Goal: Task Accomplishment & Management: Manage account settings

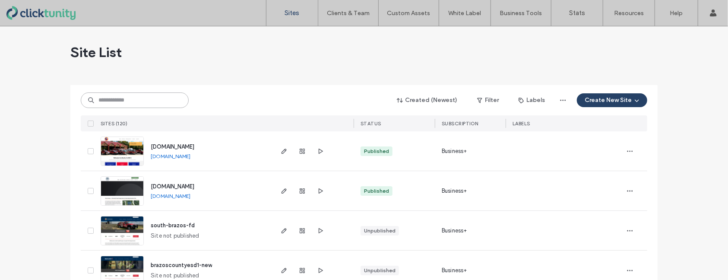
click at [108, 101] on input at bounding box center [135, 100] width 108 height 16
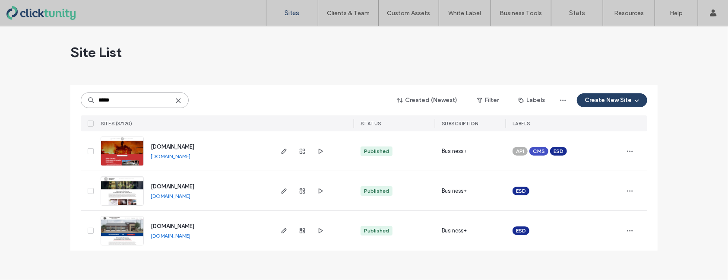
type input "*****"
click at [176, 184] on span "www.elliscountyesd5.org" at bounding box center [173, 186] width 44 height 6
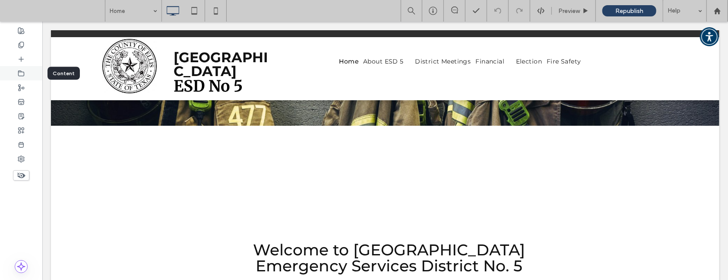
click at [22, 73] on icon at bounding box center [21, 73] width 7 height 7
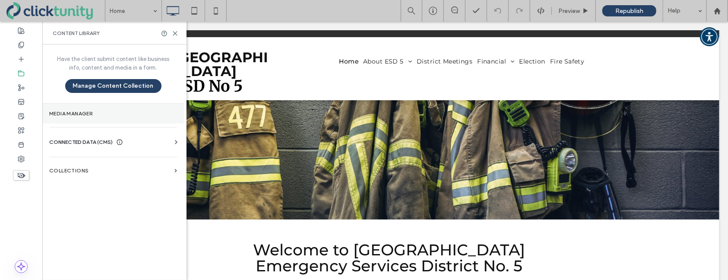
click at [91, 111] on label "Media Manager" at bounding box center [113, 114] width 128 height 6
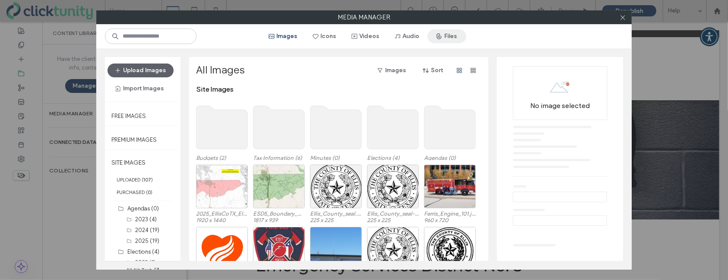
click at [445, 38] on button "Files" at bounding box center [447, 36] width 39 height 14
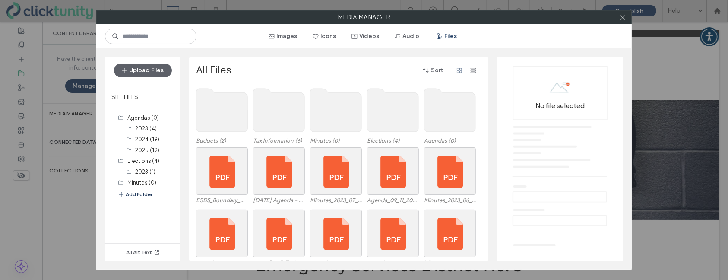
click at [137, 192] on button "Add Folder" at bounding box center [135, 194] width 35 height 9
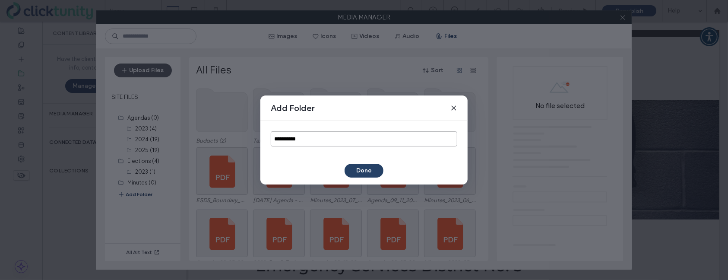
drag, startPoint x: 311, startPoint y: 136, endPoint x: 260, endPoint y: 136, distance: 50.1
click at [260, 136] on div "**********" at bounding box center [363, 139] width 207 height 36
type input "******"
click at [368, 169] on button "Done" at bounding box center [364, 171] width 39 height 14
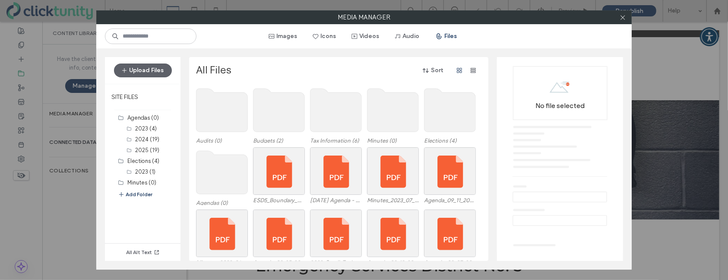
click at [221, 112] on use at bounding box center [221, 110] width 51 height 43
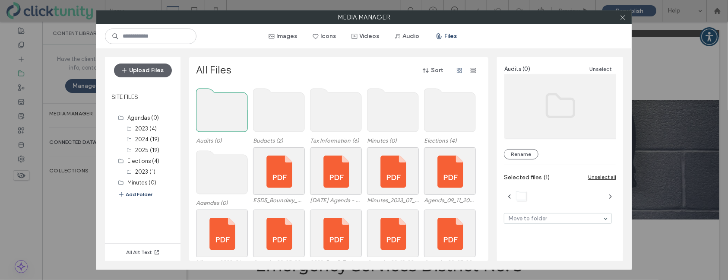
click at [221, 112] on use at bounding box center [221, 110] width 51 height 43
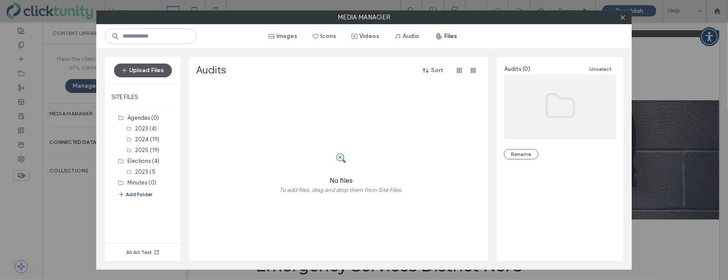
click at [153, 73] on button "Upload Files" at bounding box center [143, 70] width 58 height 14
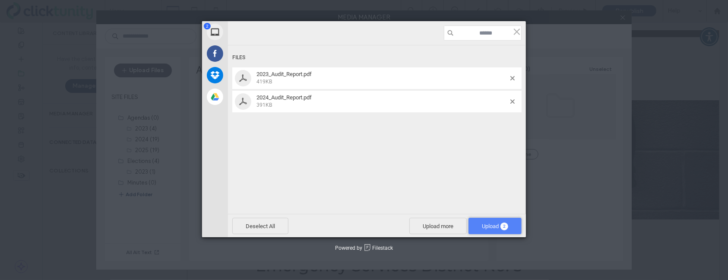
click at [507, 226] on span "2" at bounding box center [505, 226] width 8 height 8
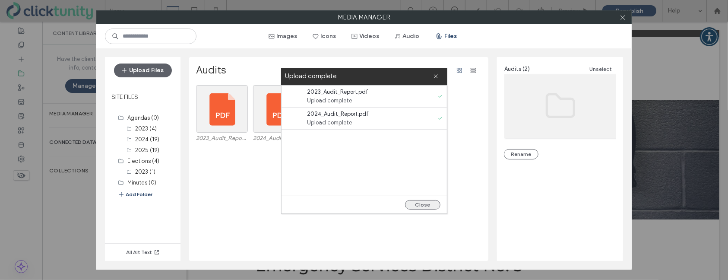
click at [432, 205] on button "Close" at bounding box center [422, 205] width 35 height 10
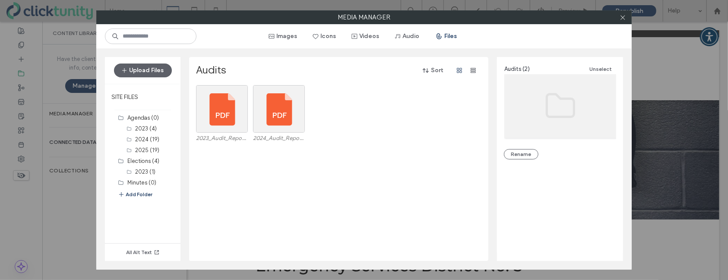
click at [431, 205] on div "2023_Audit_Report.pdf 2024_Audit_Report.pdf" at bounding box center [341, 173] width 290 height 176
click at [622, 21] on span at bounding box center [623, 17] width 6 height 13
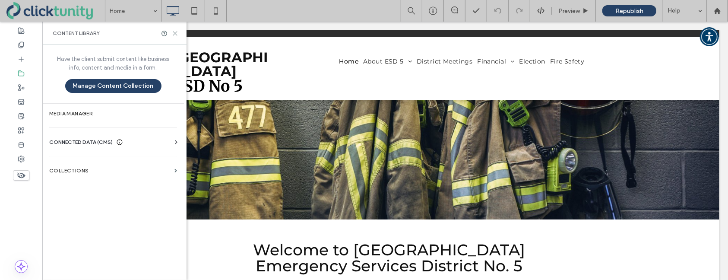
click at [174, 32] on icon at bounding box center [175, 33] width 6 height 6
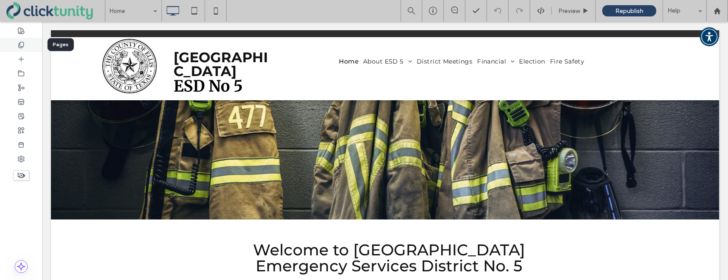
click at [26, 45] on div at bounding box center [21, 45] width 42 height 14
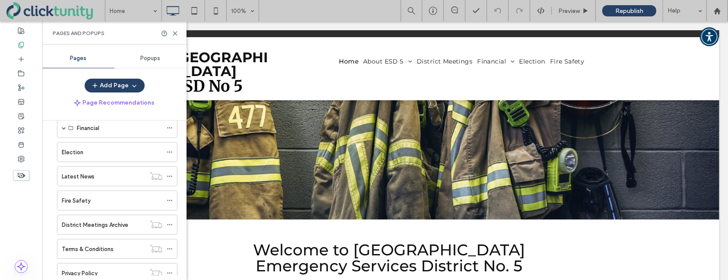
scroll to position [95, 0]
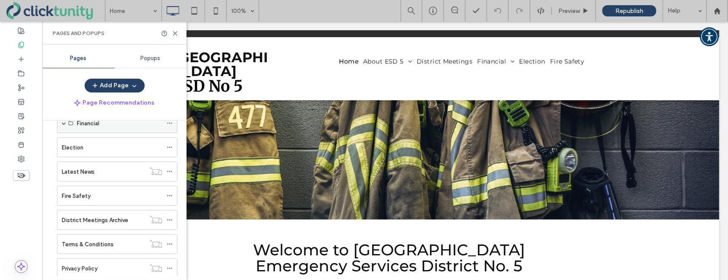
click at [63, 127] on span at bounding box center [64, 123] width 4 height 19
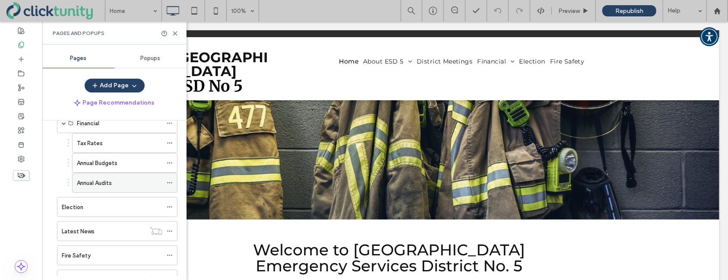
click at [140, 184] on div "Annual Audits" at bounding box center [120, 182] width 86 height 9
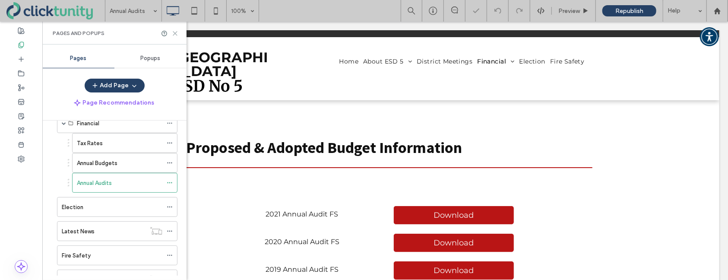
click at [176, 34] on use at bounding box center [175, 34] width 4 height 4
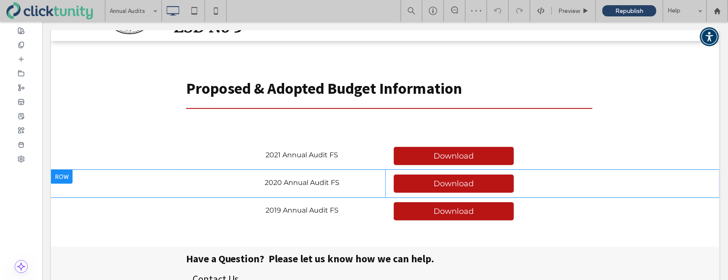
scroll to position [60, 0]
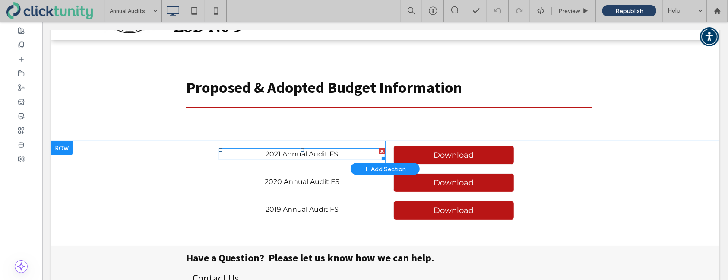
click at [275, 150] on span "2021 Annual Audit FS" at bounding box center [302, 153] width 73 height 8
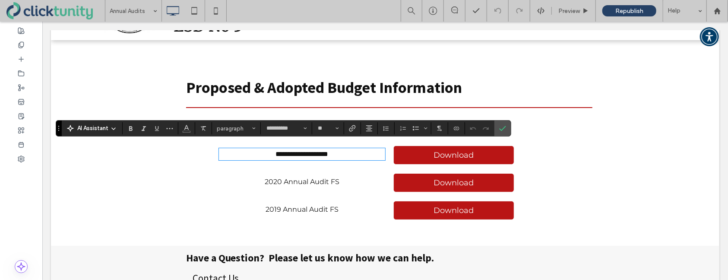
click at [277, 150] on span "**********" at bounding box center [302, 153] width 53 height 6
click at [505, 129] on icon "Confirm" at bounding box center [502, 128] width 7 height 7
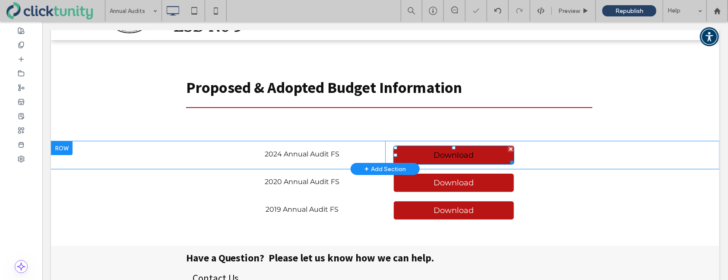
click at [478, 148] on link "Download" at bounding box center [453, 154] width 121 height 19
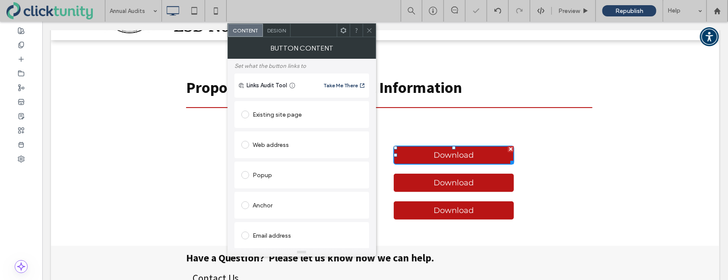
scroll to position [138, 0]
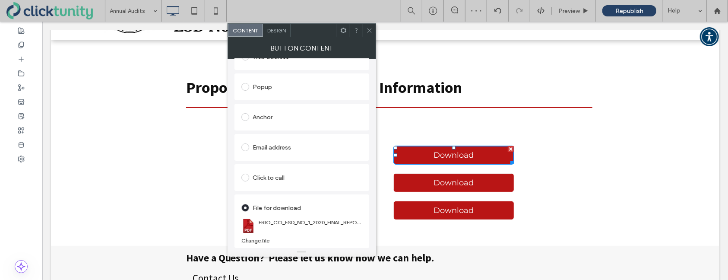
click at [248, 239] on div "Change file" at bounding box center [255, 240] width 28 height 6
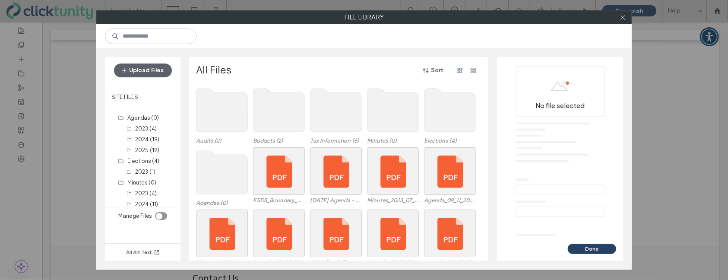
click at [226, 110] on use at bounding box center [221, 110] width 51 height 43
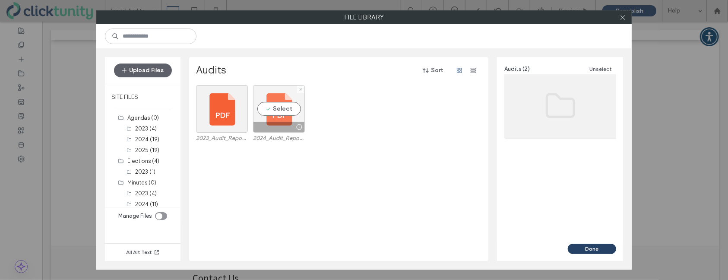
click at [264, 107] on div "Select" at bounding box center [279, 109] width 52 height 48
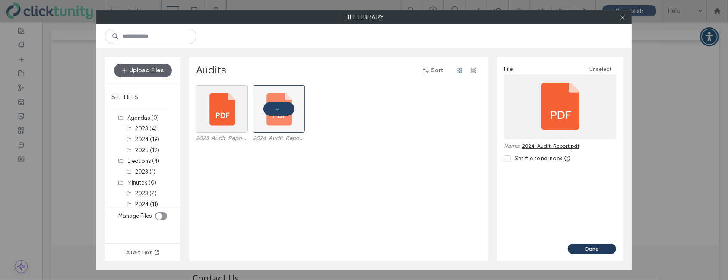
click at [597, 249] on button "Done" at bounding box center [592, 249] width 48 height 10
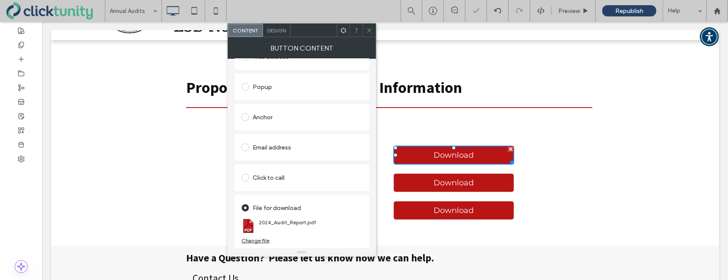
click at [370, 31] on use at bounding box center [369, 30] width 4 height 4
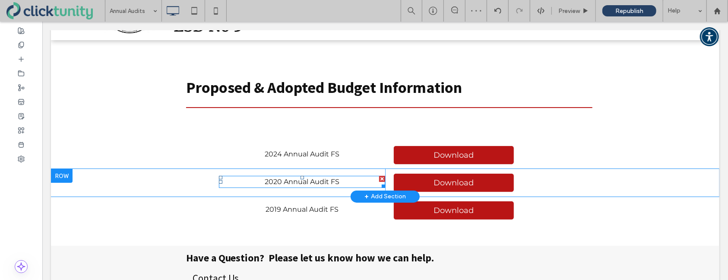
click at [318, 177] on span "2020 Annual Audit FS" at bounding box center [301, 181] width 75 height 8
type input "**********"
type input "**"
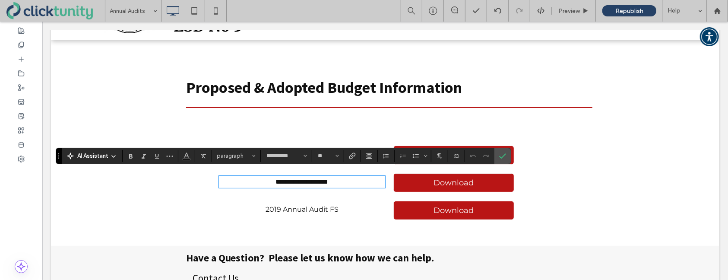
click at [278, 178] on span "**********" at bounding box center [302, 181] width 53 height 6
click at [279, 178] on span "**********" at bounding box center [302, 181] width 53 height 6
click at [503, 158] on icon "Confirm" at bounding box center [502, 155] width 7 height 7
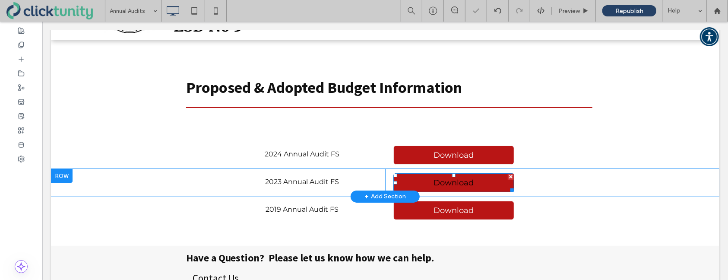
click at [474, 178] on span "Download" at bounding box center [453, 182] width 46 height 18
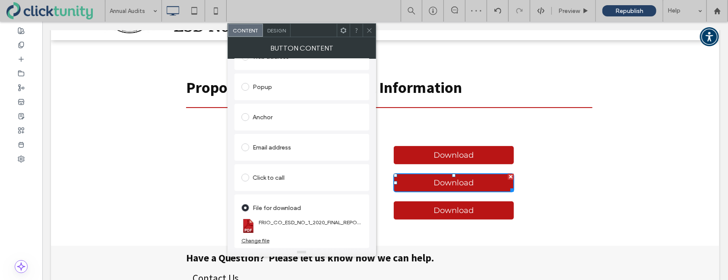
click at [253, 240] on div "Change file" at bounding box center [255, 240] width 28 height 6
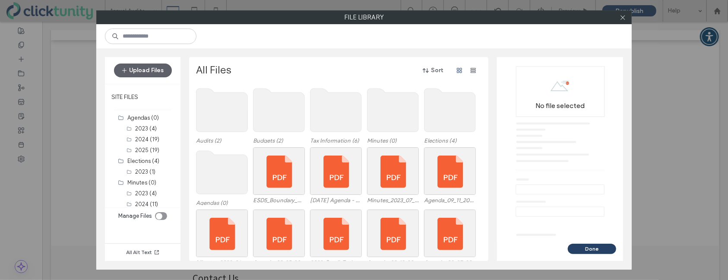
click at [226, 124] on use at bounding box center [221, 110] width 51 height 43
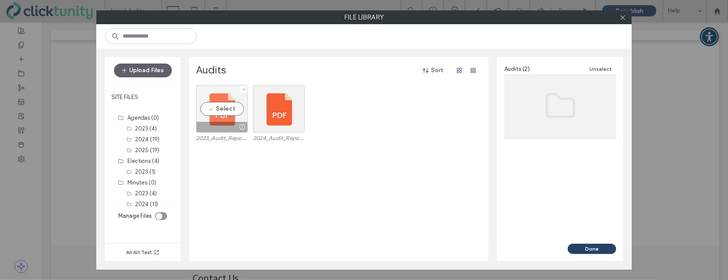
click at [219, 108] on div "Select" at bounding box center [222, 109] width 52 height 48
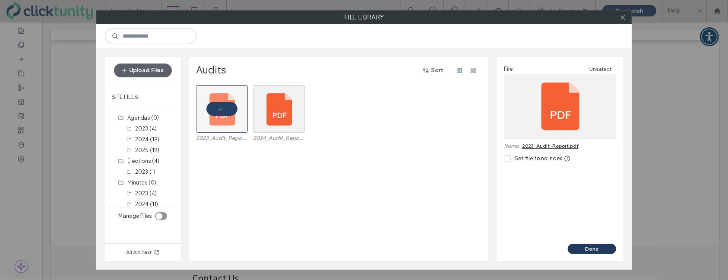
click at [587, 253] on button "Done" at bounding box center [592, 249] width 48 height 10
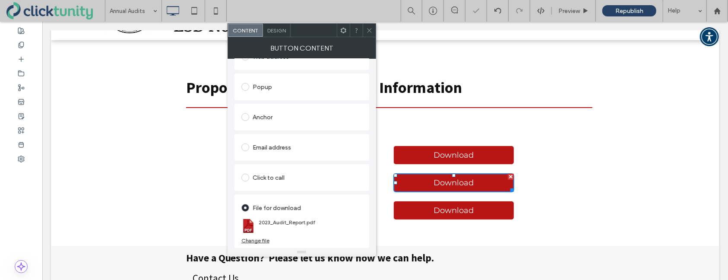
drag, startPoint x: 371, startPoint y: 30, endPoint x: 372, endPoint y: 48, distance: 18.2
click at [370, 30] on icon at bounding box center [369, 30] width 6 height 6
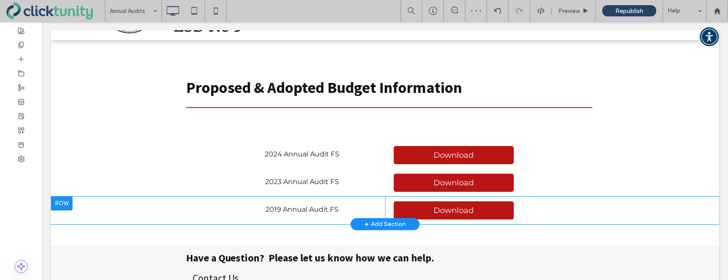
click at [59, 196] on div at bounding box center [62, 203] width 22 height 14
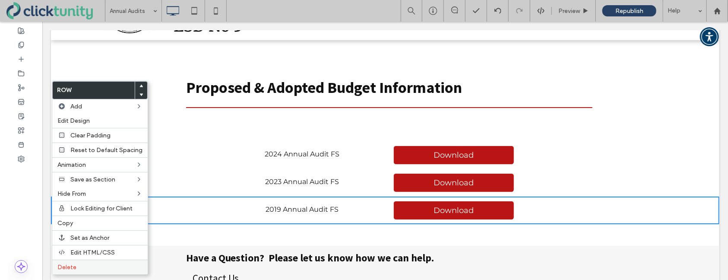
click at [67, 265] on span "Delete" at bounding box center [66, 266] width 19 height 7
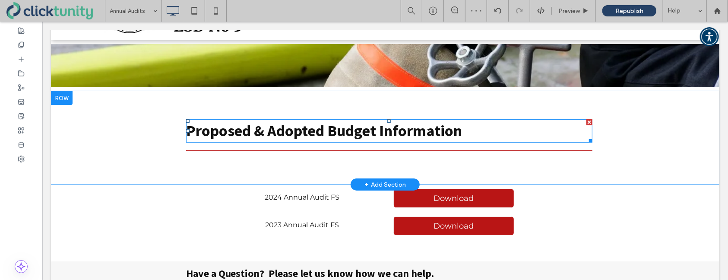
click at [263, 120] on strong "Proposed & Adopted Budget Information" at bounding box center [324, 129] width 276 height 19
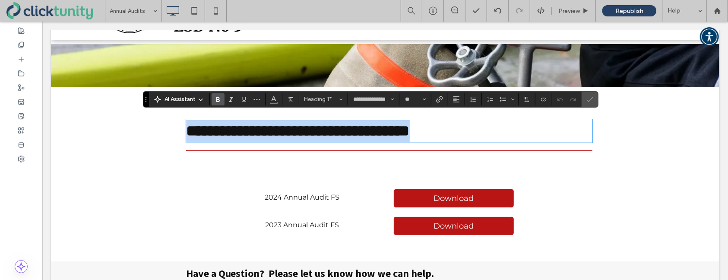
click at [273, 126] on strong "**********" at bounding box center [298, 131] width 224 height 16
drag, startPoint x: 375, startPoint y: 127, endPoint x: 186, endPoint y: 118, distance: 189.8
click at [186, 123] on strong "**********" at bounding box center [298, 131] width 224 height 16
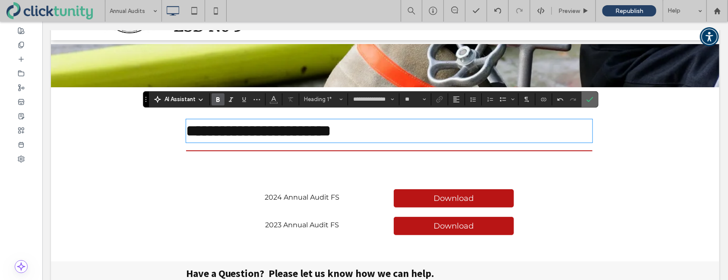
click at [584, 99] on label "Confirm" at bounding box center [589, 100] width 13 height 16
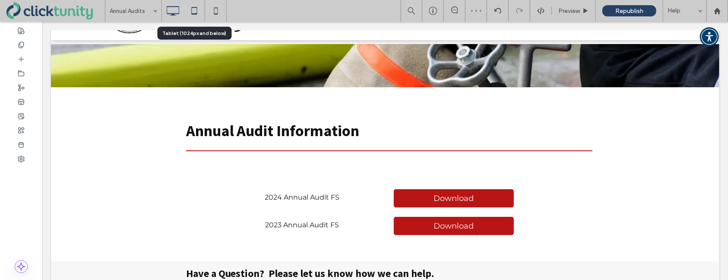
click at [194, 10] on icon at bounding box center [194, 10] width 17 height 17
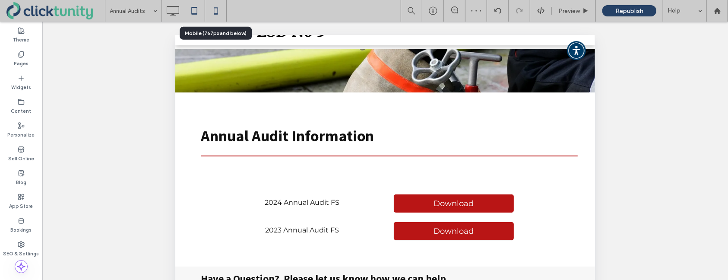
click at [212, 12] on icon at bounding box center [215, 10] width 17 height 17
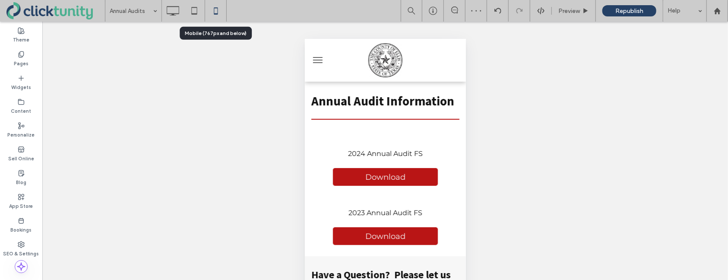
scroll to position [0, 0]
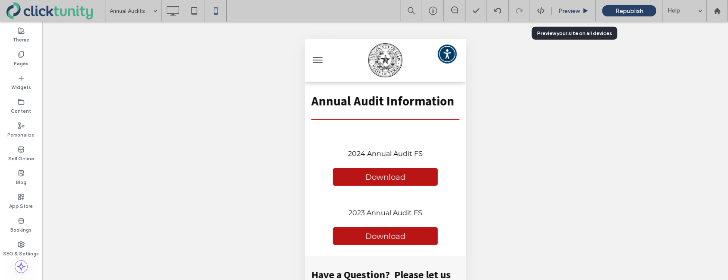
click at [568, 14] on div "Preview" at bounding box center [574, 11] width 44 height 22
click at [563, 10] on span "Preview" at bounding box center [569, 10] width 22 height 7
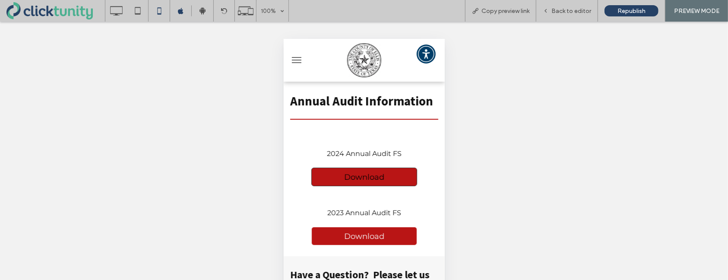
click at [401, 170] on link "Download" at bounding box center [364, 176] width 106 height 19
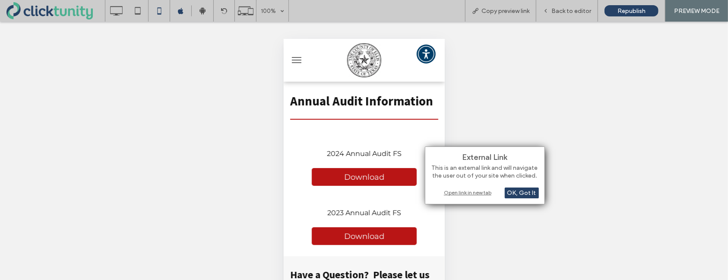
click at [466, 190] on div "Open link in new tab" at bounding box center [485, 192] width 108 height 9
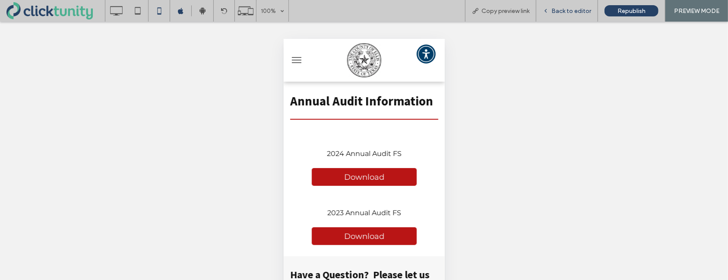
click at [562, 13] on span "Back to editor" at bounding box center [571, 10] width 40 height 7
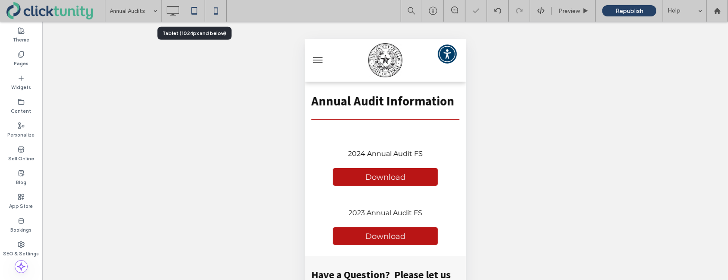
click at [193, 16] on icon at bounding box center [194, 10] width 17 height 17
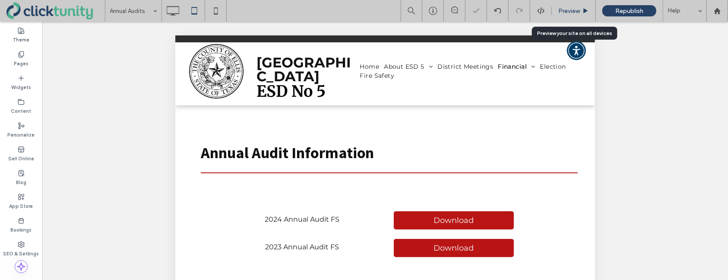
click at [563, 13] on span "Preview" at bounding box center [569, 10] width 22 height 7
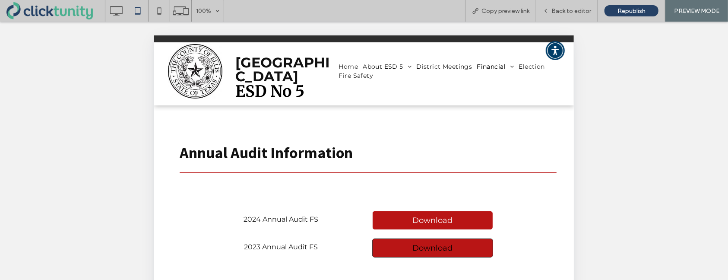
click at [429, 241] on span "Download" at bounding box center [432, 247] width 46 height 18
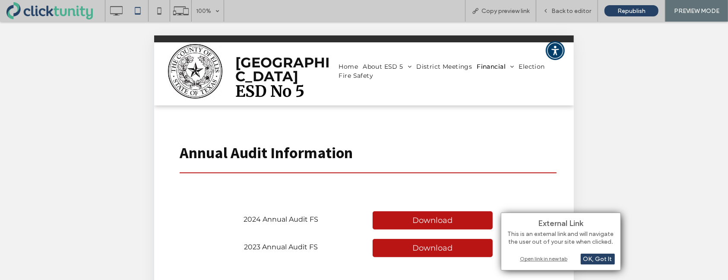
click at [545, 259] on div "Open link in new tab" at bounding box center [561, 258] width 108 height 9
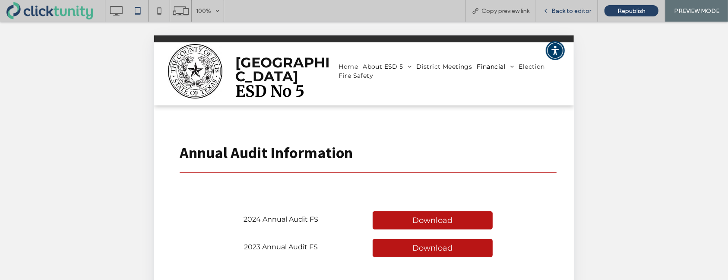
click at [565, 11] on span "Back to editor" at bounding box center [571, 10] width 40 height 7
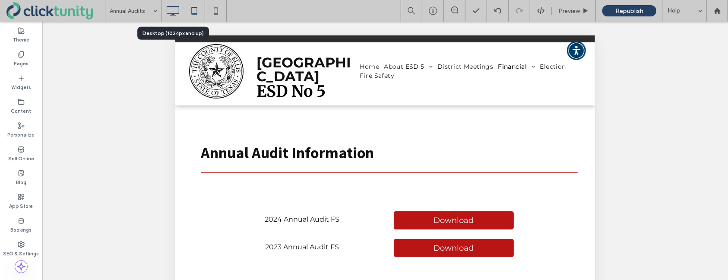
click at [171, 6] on use at bounding box center [173, 11] width 13 height 10
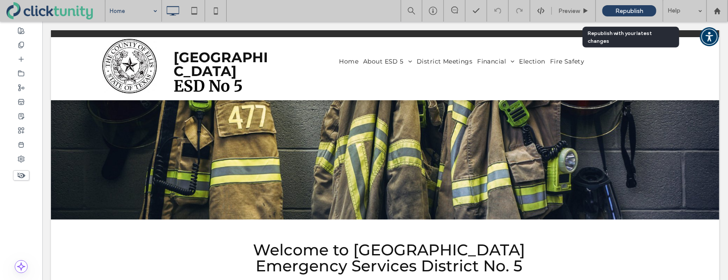
click at [620, 13] on span "Republish" at bounding box center [629, 10] width 28 height 7
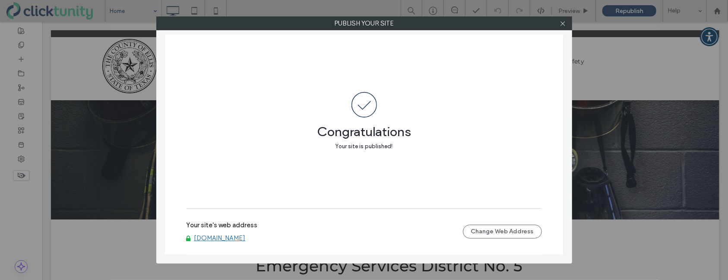
click at [224, 238] on link "www.elliscountyesd5.org" at bounding box center [219, 238] width 51 height 8
click at [561, 25] on use at bounding box center [563, 23] width 4 height 4
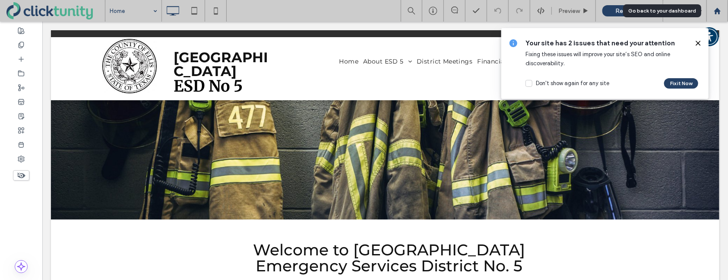
click at [716, 13] on use at bounding box center [717, 10] width 6 height 6
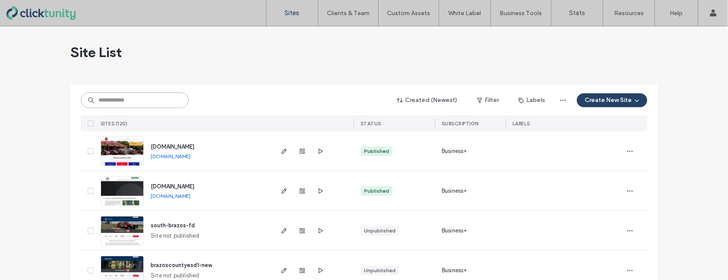
click at [133, 101] on input at bounding box center [135, 100] width 108 height 16
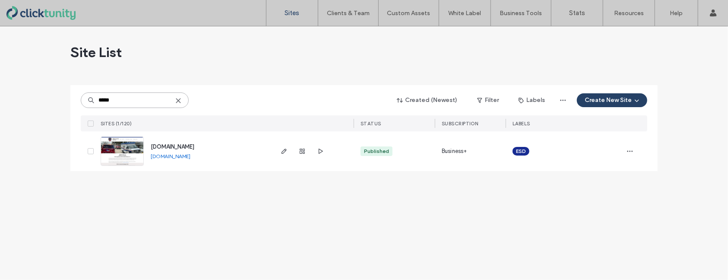
type input "*****"
click at [170, 147] on span "[DOMAIN_NAME]" at bounding box center [173, 146] width 44 height 6
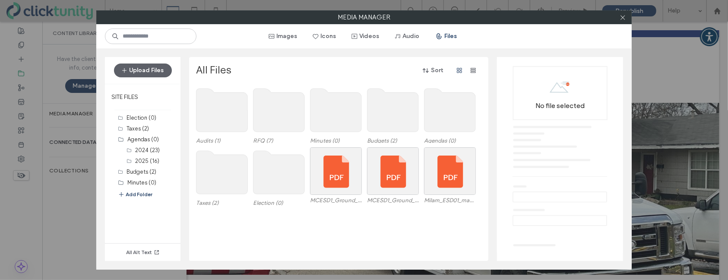
click at [273, 129] on use at bounding box center [279, 110] width 51 height 43
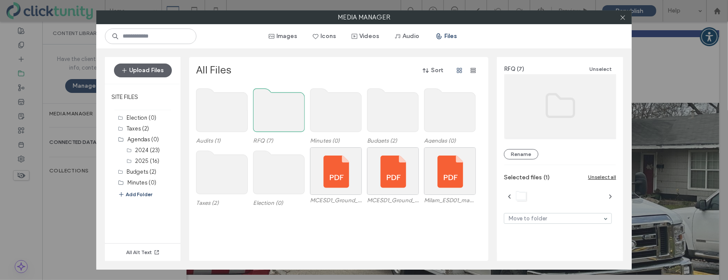
click at [273, 129] on use at bounding box center [279, 110] width 51 height 43
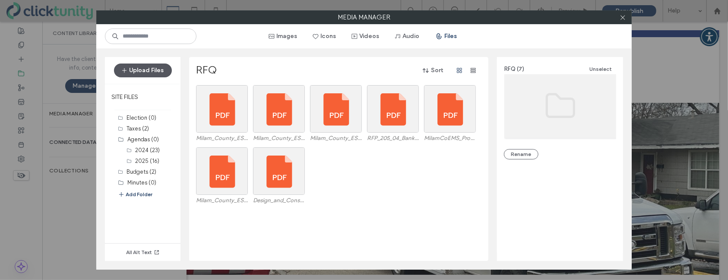
click at [158, 72] on button "Upload Files" at bounding box center [143, 70] width 58 height 14
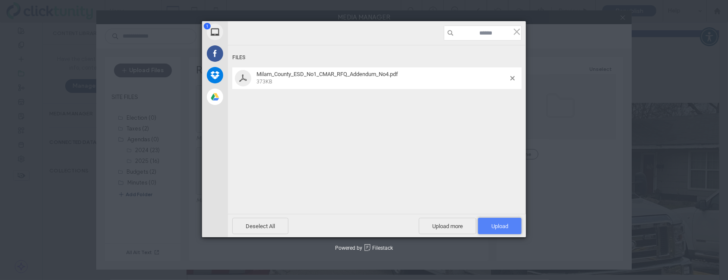
click at [489, 221] on span "Upload 1" at bounding box center [500, 226] width 44 height 16
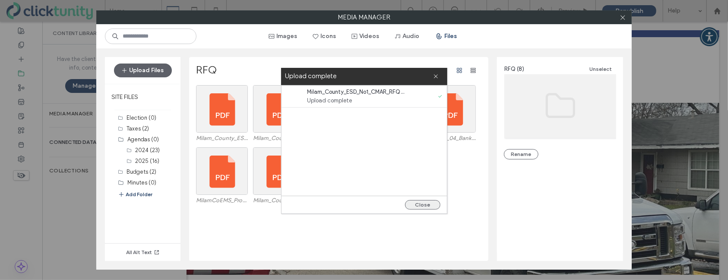
click at [437, 204] on button "Close" at bounding box center [422, 205] width 35 height 10
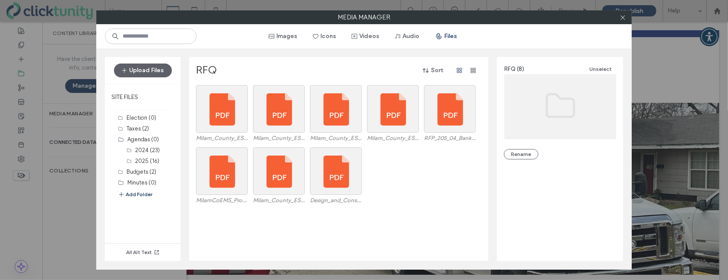
drag, startPoint x: 621, startPoint y: 21, endPoint x: 563, endPoint y: 29, distance: 58.8
click at [620, 21] on span at bounding box center [623, 17] width 6 height 13
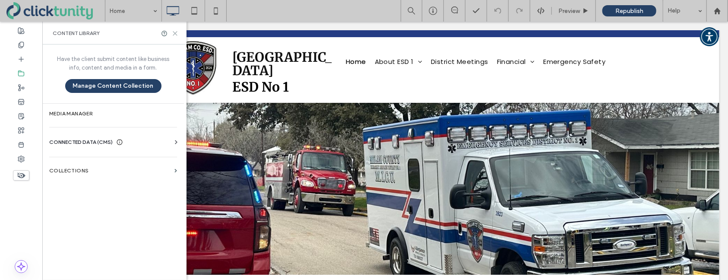
drag, startPoint x: 176, startPoint y: 31, endPoint x: 238, endPoint y: 50, distance: 64.5
click at [176, 31] on icon at bounding box center [175, 33] width 6 height 6
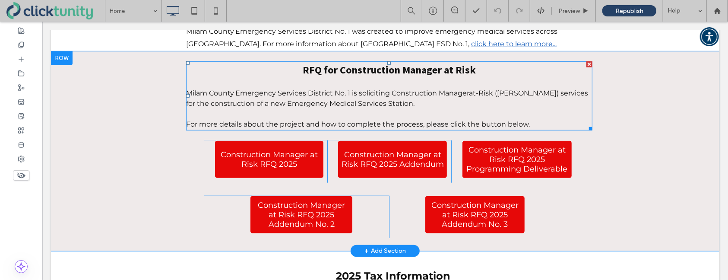
scroll to position [377, 0]
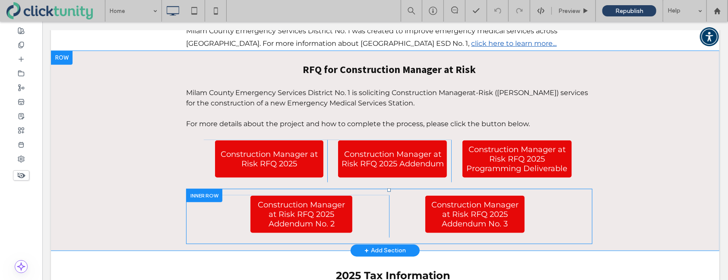
click at [213, 188] on div at bounding box center [204, 194] width 36 height 13
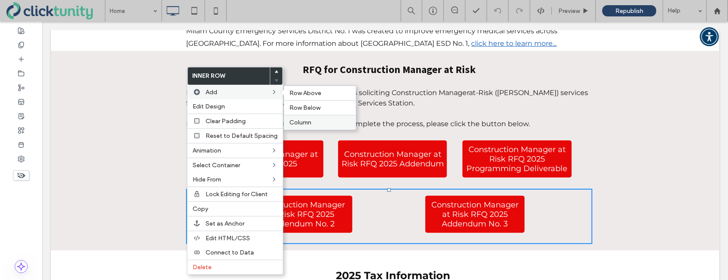
click at [305, 123] on span "Column" at bounding box center [300, 122] width 22 height 7
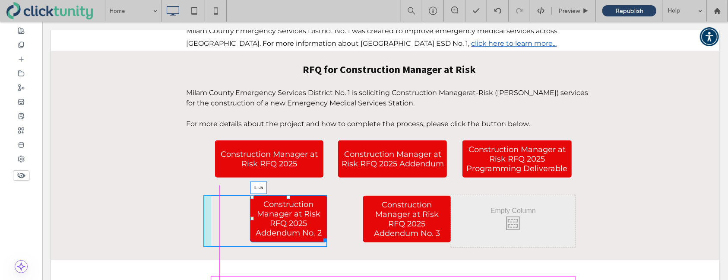
drag, startPoint x: 251, startPoint y: 200, endPoint x: 210, endPoint y: 194, distance: 41.5
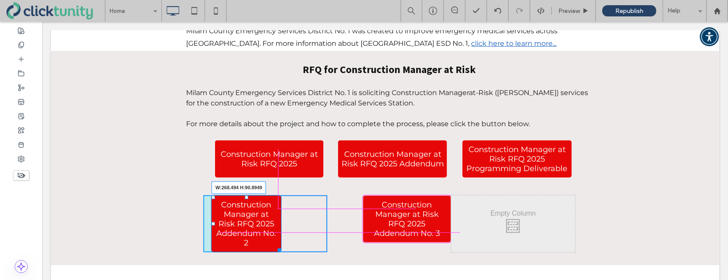
drag, startPoint x: 279, startPoint y: 229, endPoint x: 325, endPoint y: 212, distance: 49.3
click at [281, 245] on div at bounding box center [277, 248] width 6 height 6
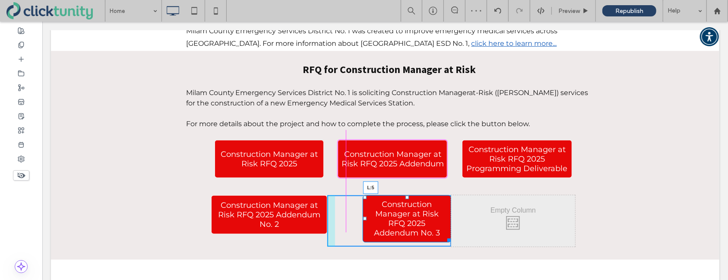
drag, startPoint x: 364, startPoint y: 200, endPoint x: 382, endPoint y: 219, distance: 26.6
click at [363, 216] on div at bounding box center [364, 217] width 3 height 3
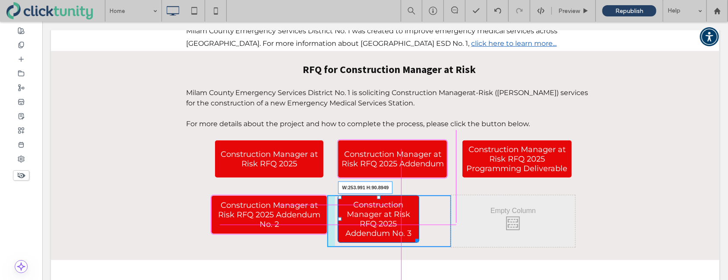
drag, startPoint x: 416, startPoint y: 221, endPoint x: 444, endPoint y: 208, distance: 31.3
click at [418, 235] on div at bounding box center [415, 238] width 6 height 6
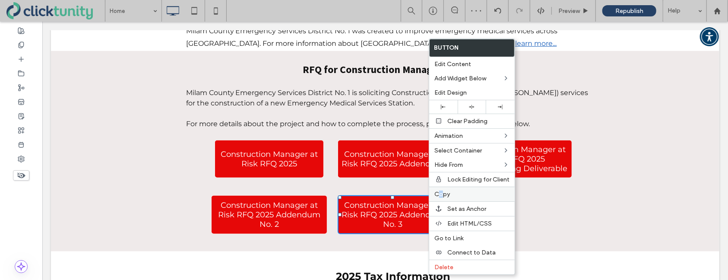
drag, startPoint x: 440, startPoint y: 193, endPoint x: 491, endPoint y: 190, distance: 50.6
click at [442, 193] on span "Copy" at bounding box center [442, 193] width 16 height 7
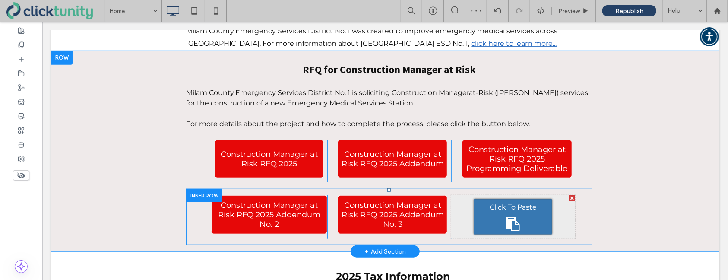
click at [517, 202] on span "Click To Paste" at bounding box center [512, 207] width 47 height 10
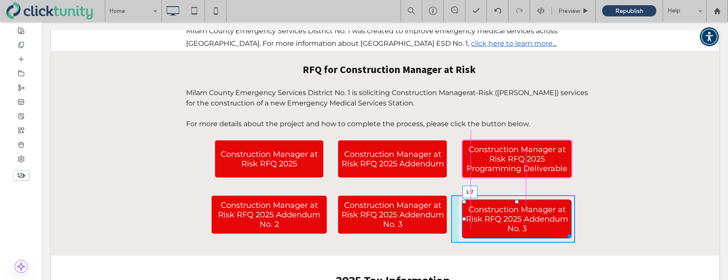
click at [460, 197] on div "Click To Paste Click To Paste Construction Manager at Risk RFQ 2025 Addendum No…" at bounding box center [513, 219] width 124 height 48
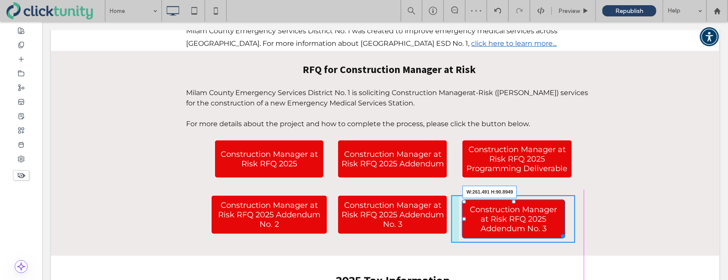
drag, startPoint x: 562, startPoint y: 216, endPoint x: 572, endPoint y: 217, distance: 9.9
click at [564, 231] on div at bounding box center [561, 234] width 6 height 6
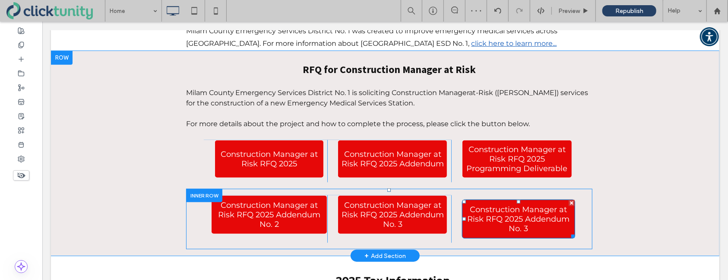
click at [547, 206] on span "Construction Manager at Risk RFQ 2025 Addendum No. 3" at bounding box center [518, 218] width 106 height 29
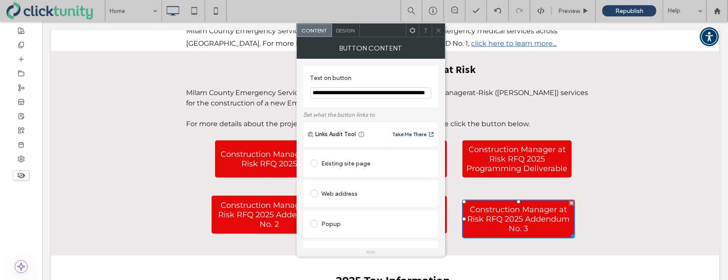
click at [419, 94] on input "**********" at bounding box center [371, 92] width 121 height 11
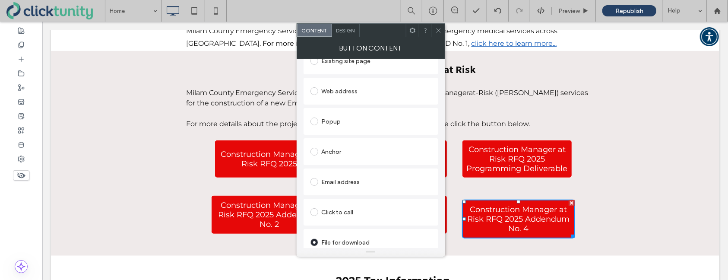
scroll to position [138, 0]
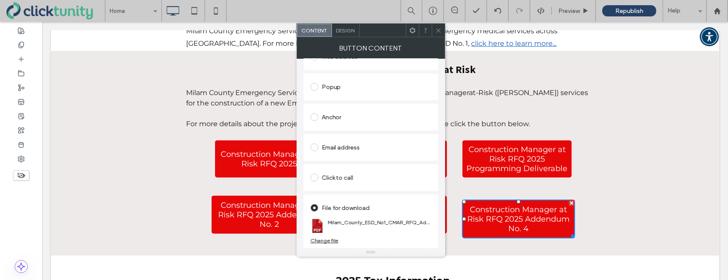
type input "**********"
click at [324, 238] on div "Change file" at bounding box center [325, 240] width 28 height 6
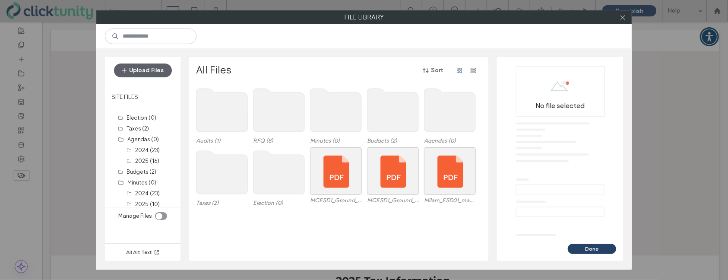
click at [288, 118] on use at bounding box center [279, 110] width 51 height 43
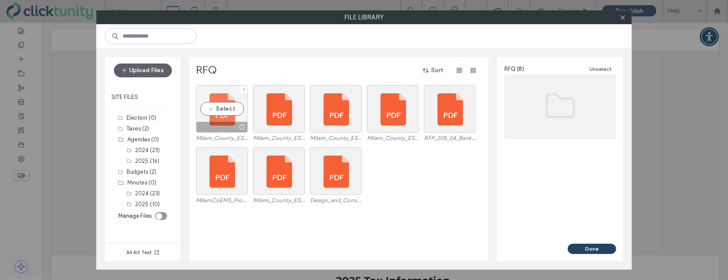
click at [219, 112] on div "Select" at bounding box center [222, 109] width 52 height 48
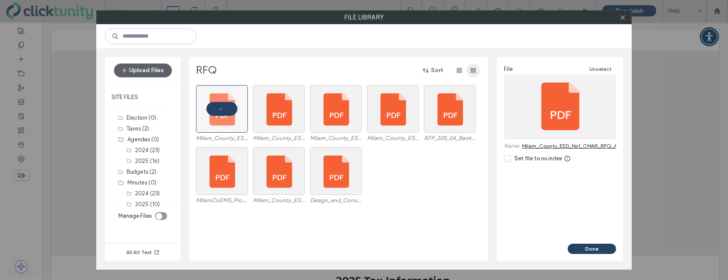
click at [473, 72] on use "button" at bounding box center [473, 70] width 5 height 5
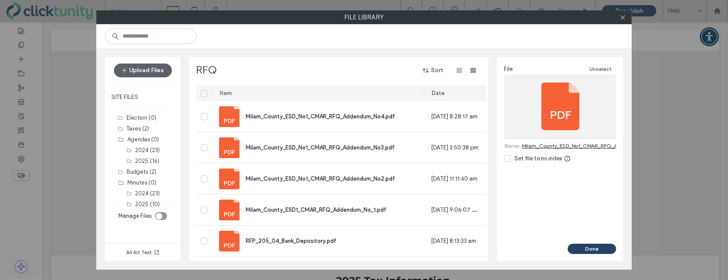
drag, startPoint x: 342, startPoint y: 93, endPoint x: 403, endPoint y: 99, distance: 61.7
click at [424, 99] on div at bounding box center [425, 93] width 2 height 16
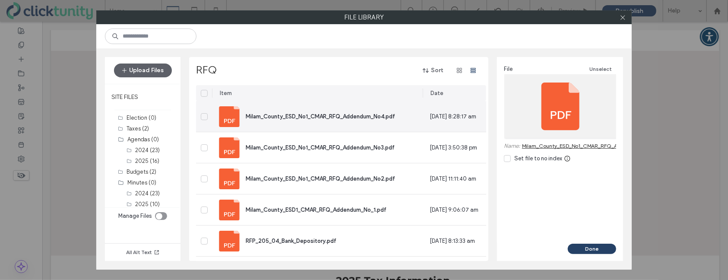
click at [206, 116] on icon at bounding box center [204, 116] width 4 height 3
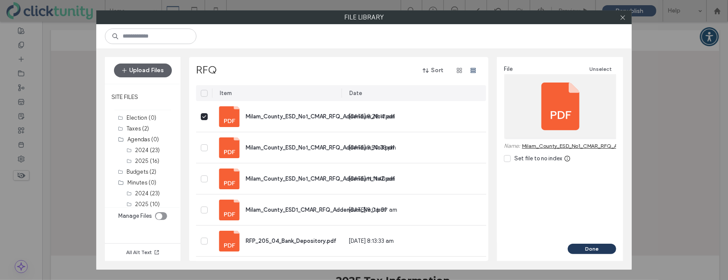
click at [587, 247] on button "Done" at bounding box center [592, 249] width 48 height 10
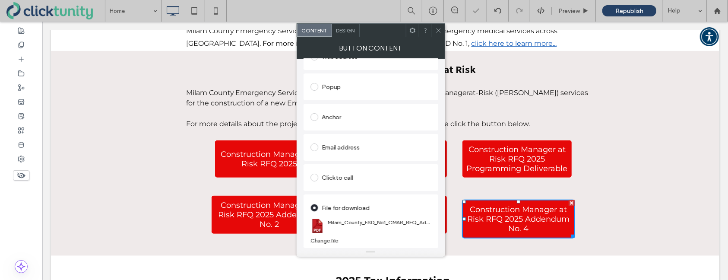
click at [437, 29] on icon at bounding box center [438, 30] width 6 height 6
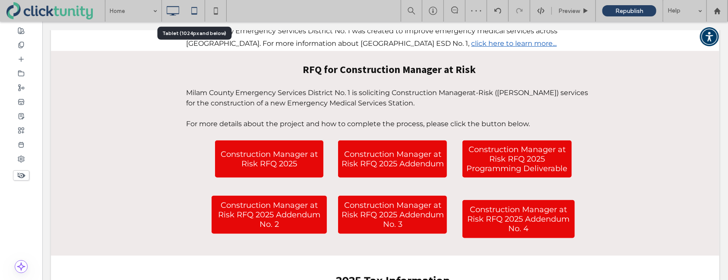
click at [195, 12] on icon at bounding box center [194, 10] width 17 height 17
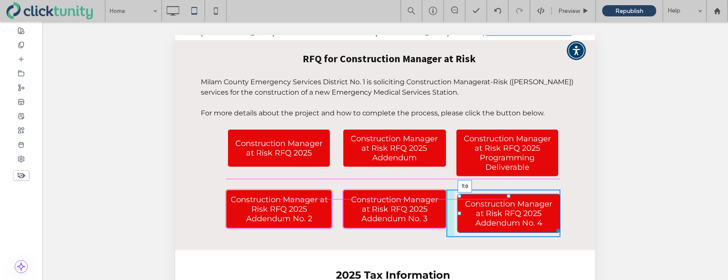
drag, startPoint x: 509, startPoint y: 185, endPoint x: 506, endPoint y: 181, distance: 5.3
click at [506, 189] on div "Click To Paste Click To Paste Construction Manager at Risk RFQ 2025 Addendum No…" at bounding box center [503, 213] width 114 height 48
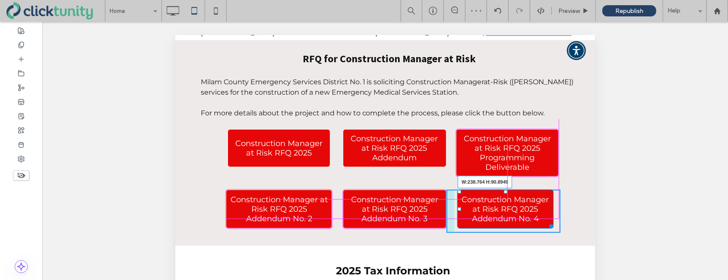
drag, startPoint x: 550, startPoint y: 215, endPoint x: 557, endPoint y: 215, distance: 6.5
click at [553, 221] on div at bounding box center [549, 224] width 6 height 6
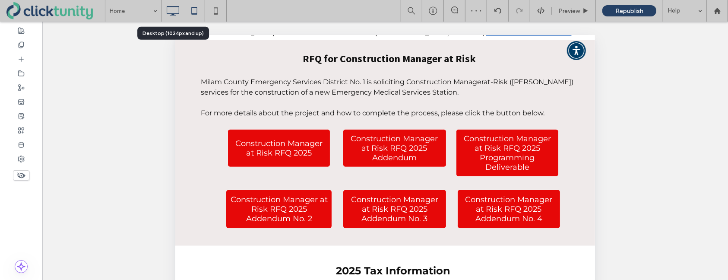
click at [175, 10] on icon at bounding box center [172, 10] width 17 height 17
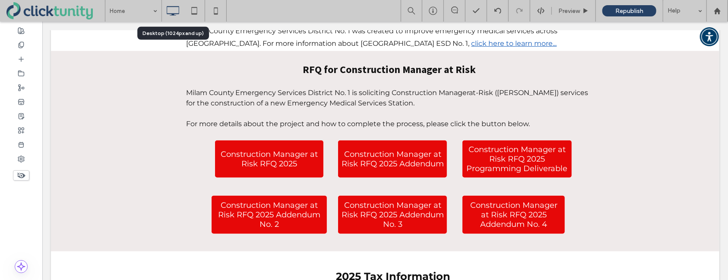
click at [176, 11] on icon at bounding box center [172, 10] width 17 height 17
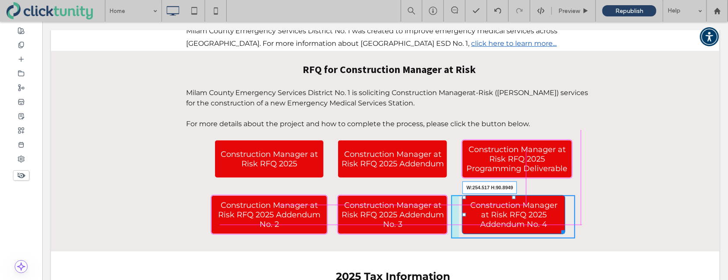
drag, startPoint x: 567, startPoint y: 212, endPoint x: 613, endPoint y: 234, distance: 51.0
click at [564, 227] on div at bounding box center [561, 230] width 6 height 6
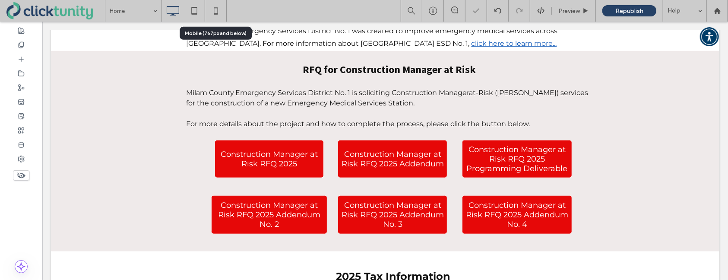
click at [218, 12] on icon at bounding box center [215, 10] width 17 height 17
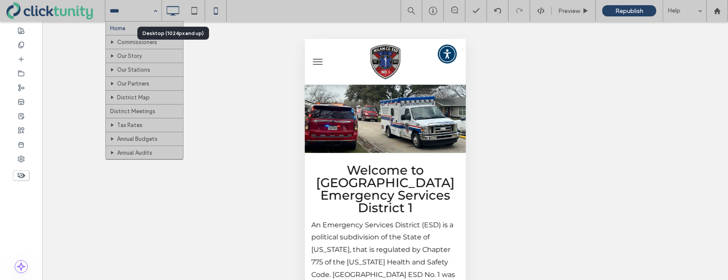
click at [172, 14] on use at bounding box center [173, 11] width 13 height 10
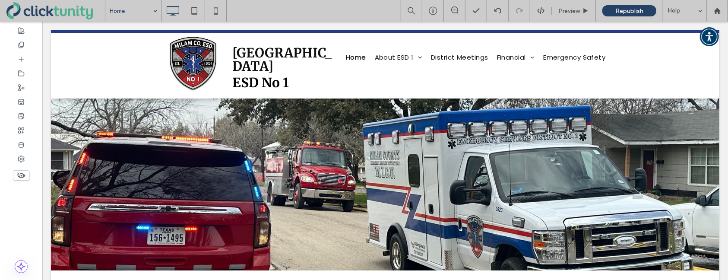
scroll to position [2, 0]
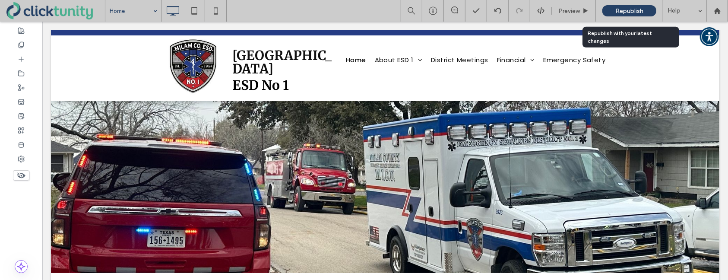
click at [610, 11] on div "Republish" at bounding box center [629, 10] width 54 height 11
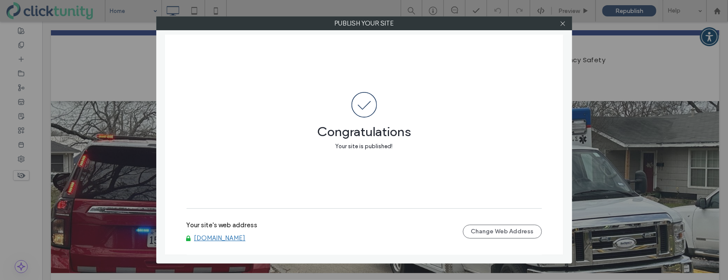
click at [212, 237] on link "[DOMAIN_NAME]" at bounding box center [219, 238] width 51 height 8
click at [563, 24] on icon at bounding box center [563, 23] width 6 height 6
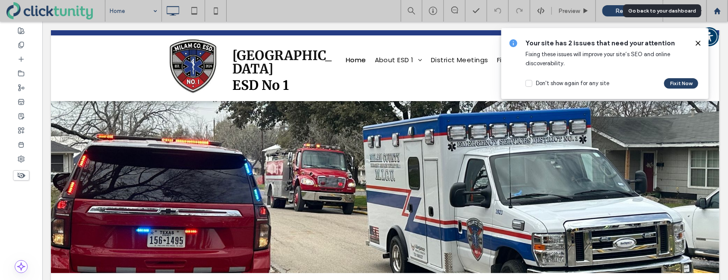
click at [715, 13] on icon at bounding box center [717, 10] width 7 height 7
